Goal: Find specific page/section: Find specific page/section

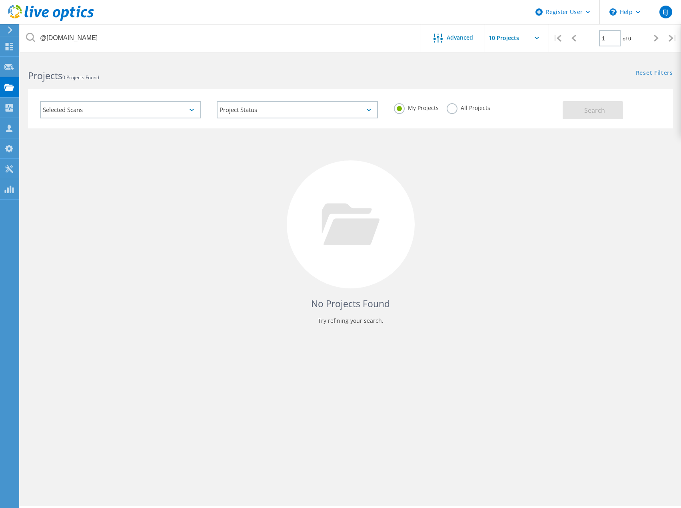
click at [451, 109] on label "All Projects" at bounding box center [469, 107] width 44 height 8
click at [0, 0] on input "All Projects" at bounding box center [0, 0] width 0 height 0
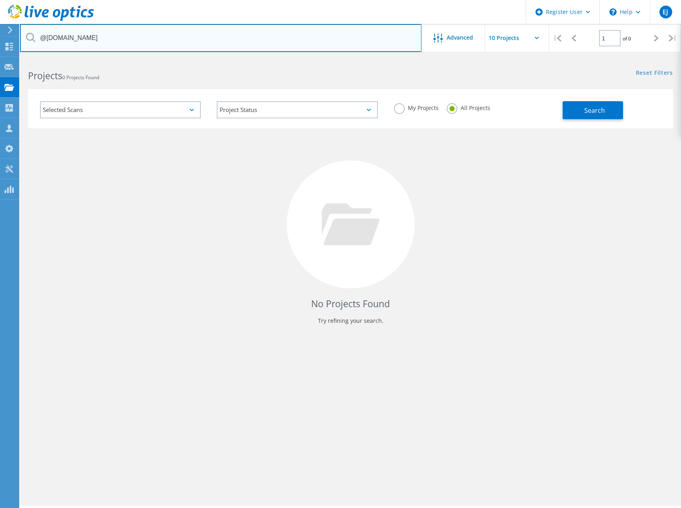
click at [70, 38] on input "@saati.com" at bounding box center [221, 38] width 402 height 28
paste input "ronco.net"
type input "@ronco.net"
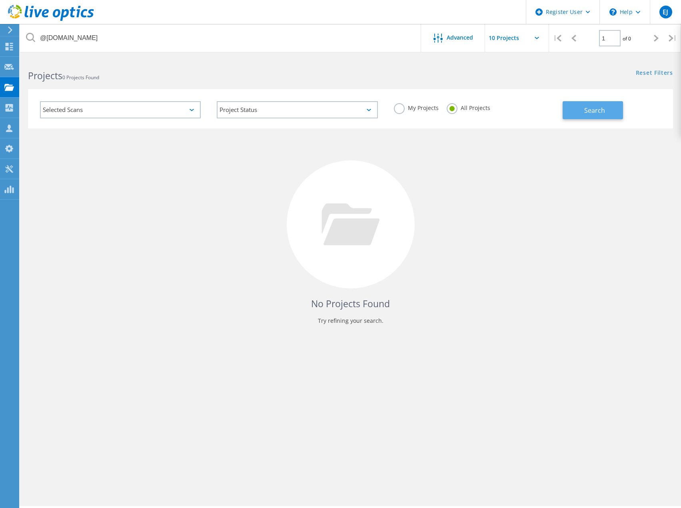
click at [569, 117] on button "Search" at bounding box center [593, 110] width 60 height 18
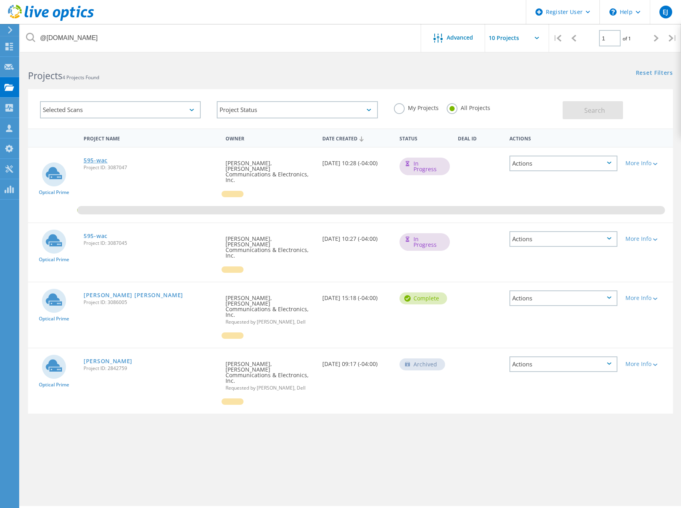
click at [92, 159] on link "595-wac" at bounding box center [96, 161] width 24 height 6
